Goal: Task Accomplishment & Management: Manage account settings

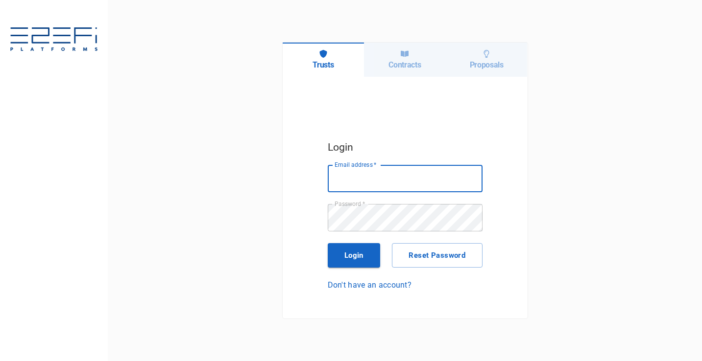
click at [404, 68] on h6 "Contracts" at bounding box center [404, 64] width 32 height 9
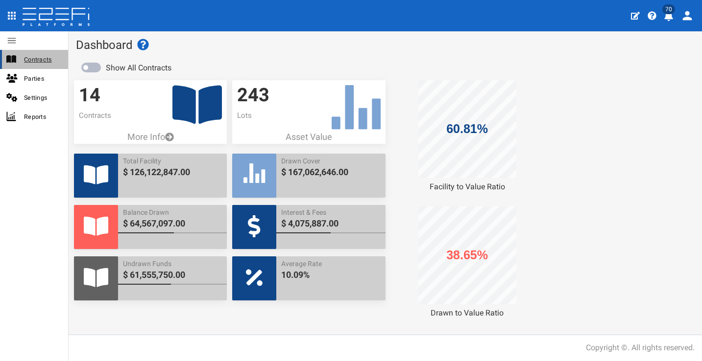
click at [52, 65] on span "Contracts" at bounding box center [42, 59] width 36 height 11
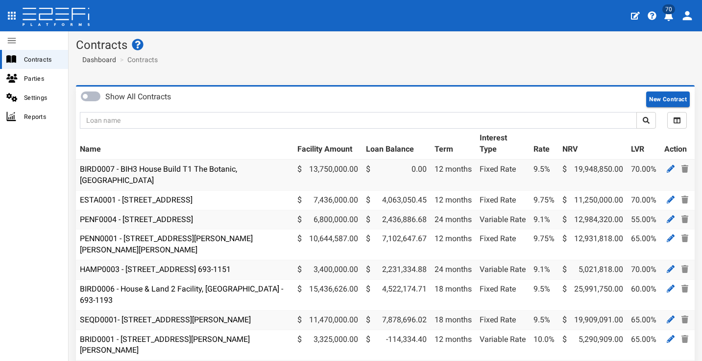
scroll to position [2, 0]
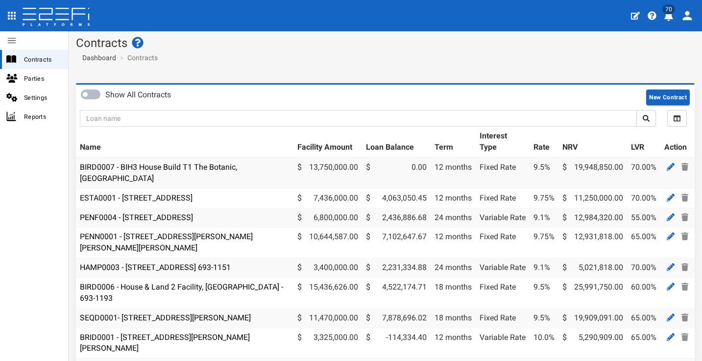
click at [219, 192] on td "ESTA0001 - [STREET_ADDRESS]" at bounding box center [184, 199] width 217 height 20
click at [192, 193] on link "ESTA0001 - [STREET_ADDRESS]" at bounding box center [136, 197] width 113 height 9
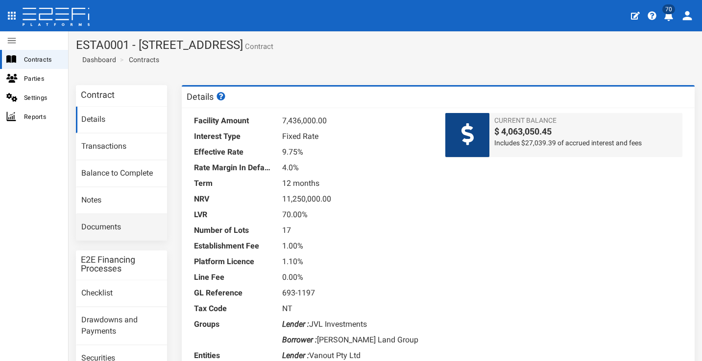
click at [124, 229] on link "Documents" at bounding box center [121, 227] width 91 height 26
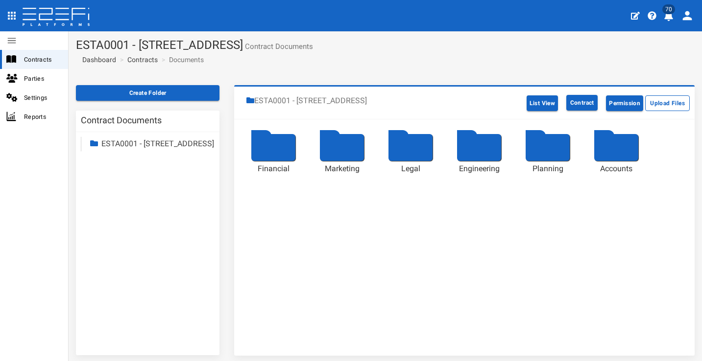
click at [281, 160] on div at bounding box center [273, 147] width 44 height 27
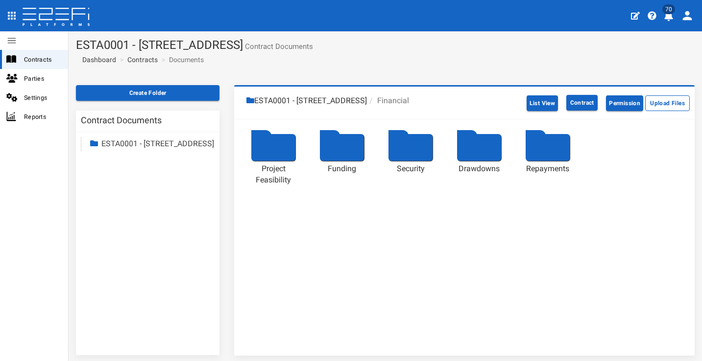
click at [287, 156] on div at bounding box center [273, 147] width 44 height 27
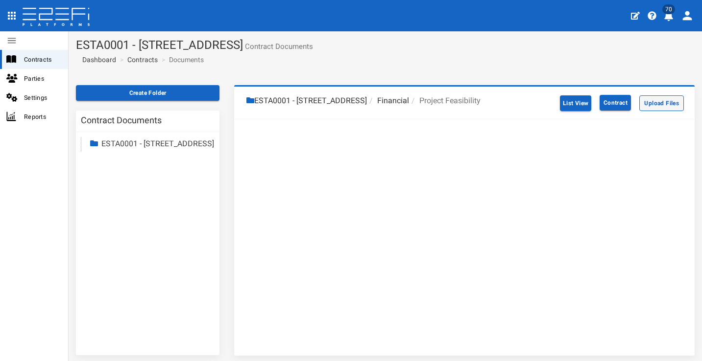
click at [641, 102] on button "Upload Files" at bounding box center [661, 103] width 45 height 16
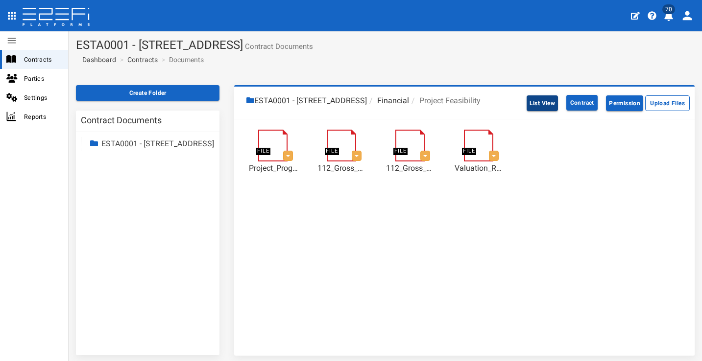
click at [543, 100] on button "List View" at bounding box center [542, 103] width 32 height 16
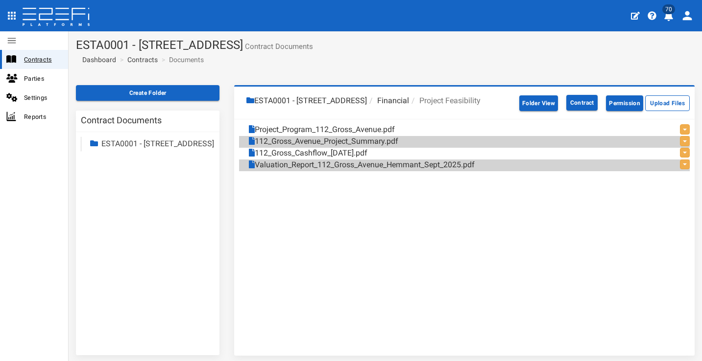
click at [43, 58] on span "Contracts" at bounding box center [42, 59] width 36 height 11
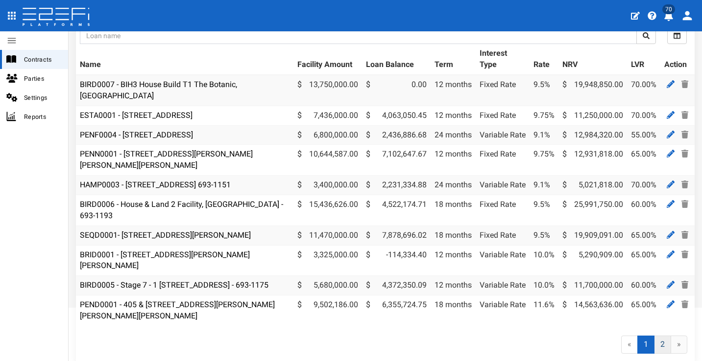
scroll to position [118, 0]
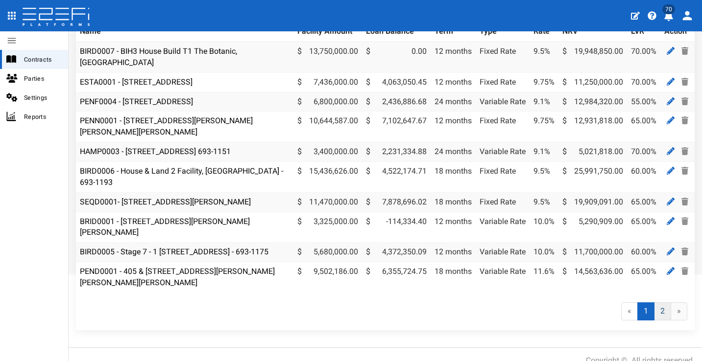
click at [660, 311] on link "2" at bounding box center [662, 312] width 17 height 18
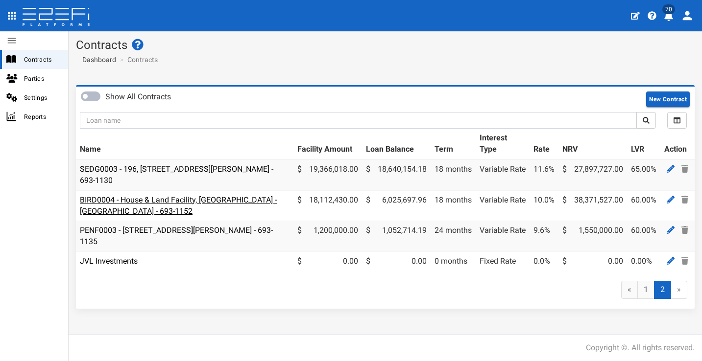
click at [209, 200] on link "BIRD0004 - House & Land Facility, [GEOGRAPHIC_DATA] - [GEOGRAPHIC_DATA] - 693-1…" at bounding box center [178, 205] width 197 height 21
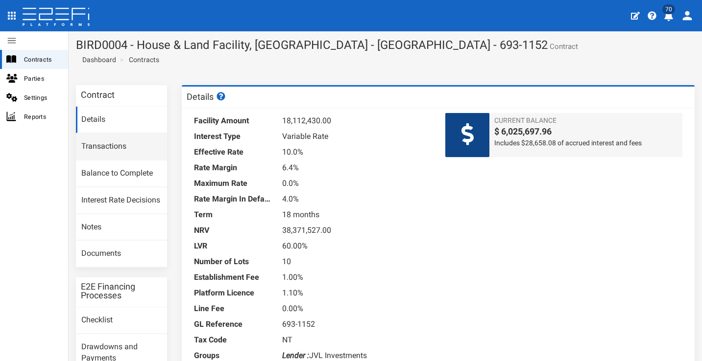
click at [132, 147] on link "Transactions" at bounding box center [121, 147] width 91 height 26
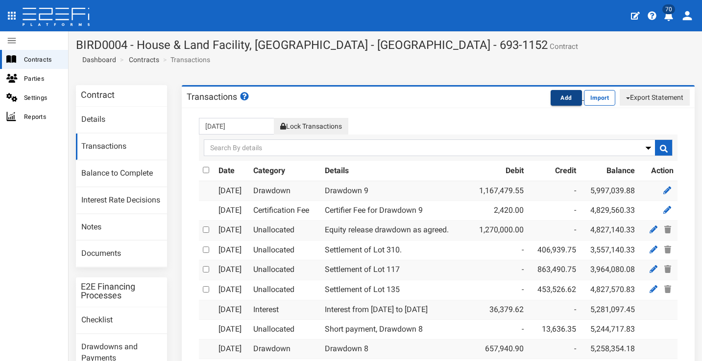
click at [550, 103] on button "Add" at bounding box center [565, 98] width 31 height 16
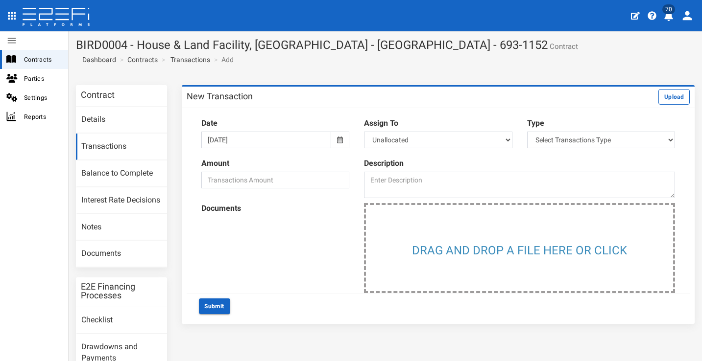
click at [338, 141] on icon at bounding box center [340, 140] width 6 height 7
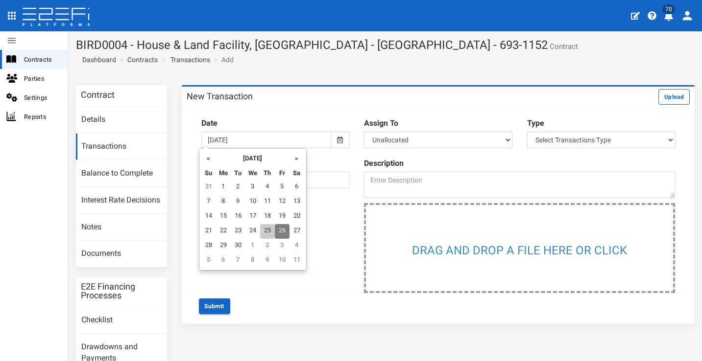
click at [265, 233] on td "25" at bounding box center [267, 231] width 15 height 15
type input "[DATE]"
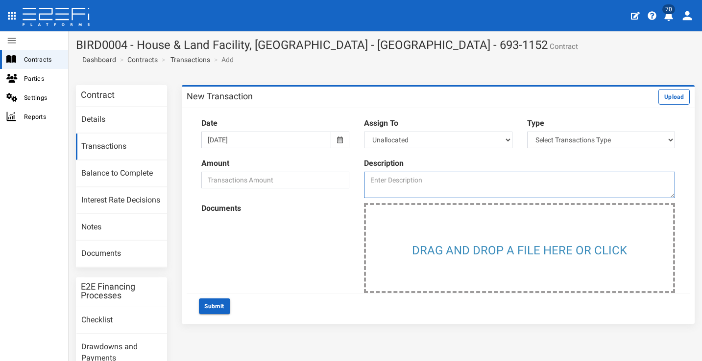
click at [404, 185] on textarea at bounding box center [519, 185] width 311 height 26
click at [469, 175] on textarea "Lot 131 Settlement" at bounding box center [519, 185] width 311 height 26
type textarea "Lot 131 Settlement"
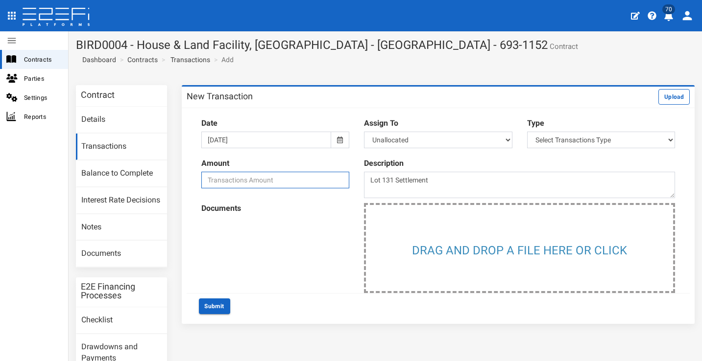
click at [261, 181] on input "number" at bounding box center [275, 180] width 148 height 17
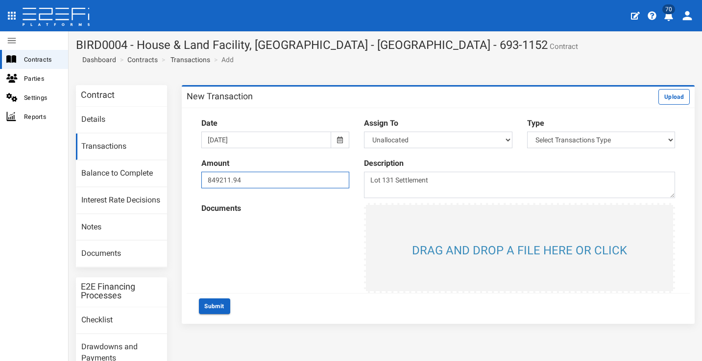
type input "849211.94"
click at [468, 241] on input "file" at bounding box center [519, 248] width 307 height 86
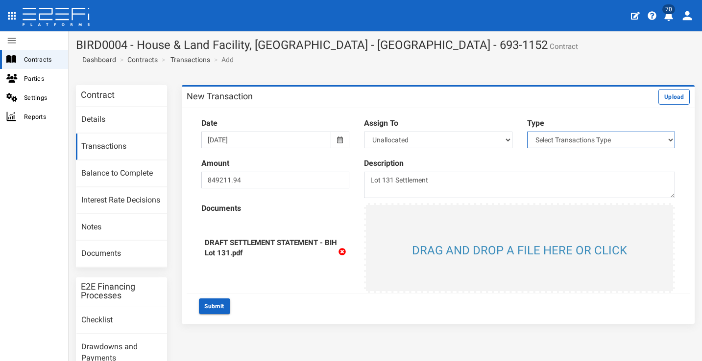
select select "1"
click at [317, 299] on div "Submit" at bounding box center [438, 307] width 494 height 16
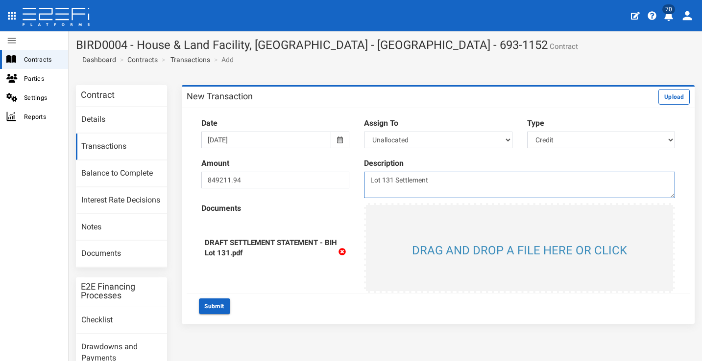
click at [473, 175] on textarea "Lot 131 Settlement" at bounding box center [519, 185] width 311 height 26
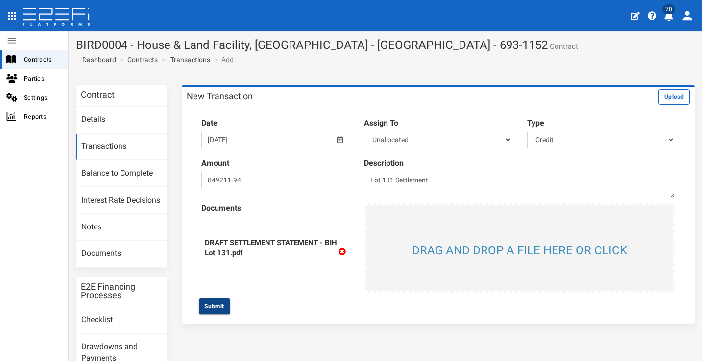
click at [218, 307] on button "Submit" at bounding box center [214, 307] width 31 height 16
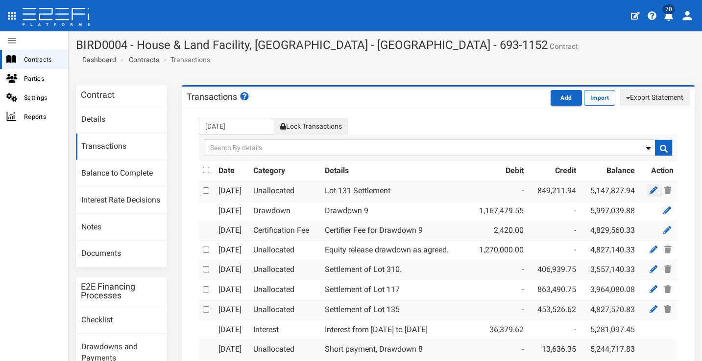
click at [649, 189] on icon at bounding box center [653, 191] width 8 height 8
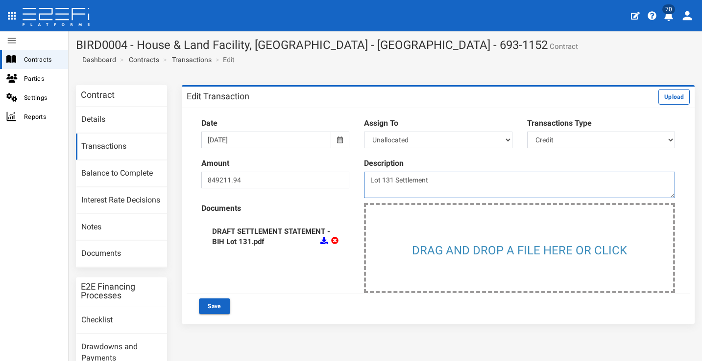
click at [414, 178] on textarea "Lot 131 Settlement" at bounding box center [519, 185] width 311 height 26
click at [367, 179] on textarea "Lot 131 Settlement" at bounding box center [519, 185] width 311 height 26
type textarea "Settlement of Lot 131"
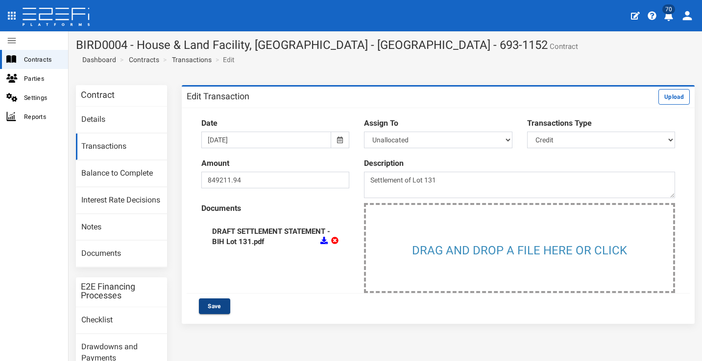
click at [223, 302] on button "Save" at bounding box center [214, 307] width 31 height 16
